Goal: Find specific page/section: Find specific page/section

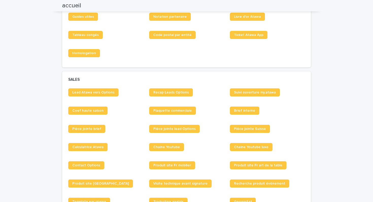
scroll to position [361, 0]
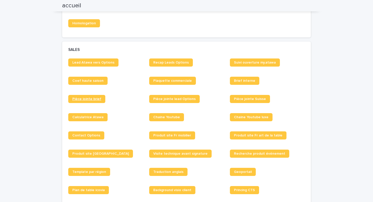
click at [93, 100] on span "Pièce jointe brief" at bounding box center [86, 99] width 29 height 4
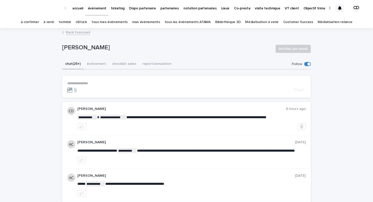
click at [339, 9] on icon at bounding box center [340, 8] width 4 height 4
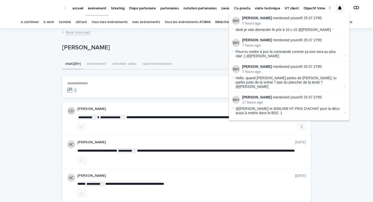
click at [176, 55] on div "[PERSON_NAME] - Cornillon Notifier par email" at bounding box center [186, 49] width 248 height 20
